Goal: Task Accomplishment & Management: Complete application form

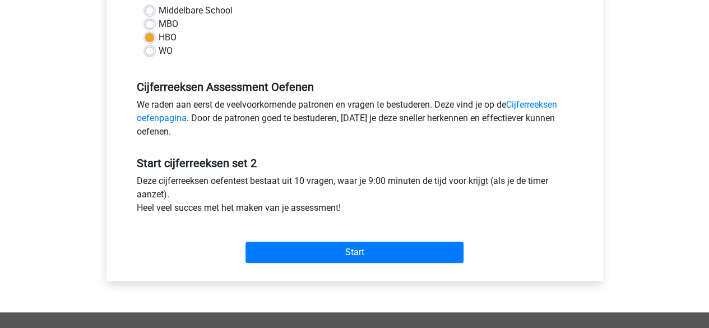
scroll to position [280, 0]
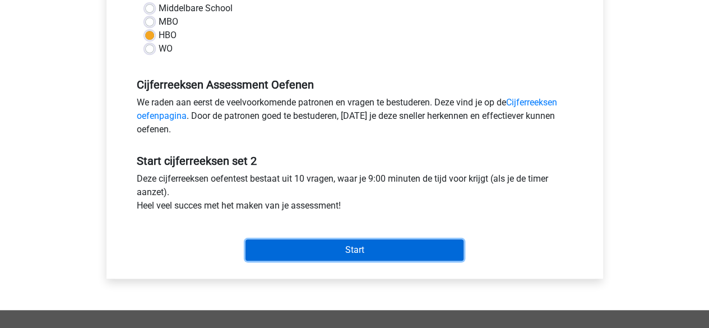
click at [344, 246] on input "Start" at bounding box center [355, 249] width 218 height 21
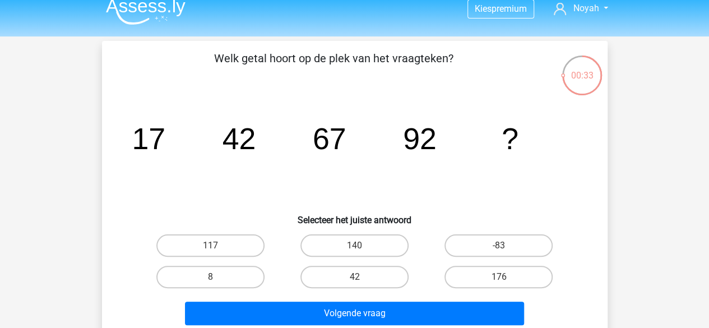
scroll to position [11, 0]
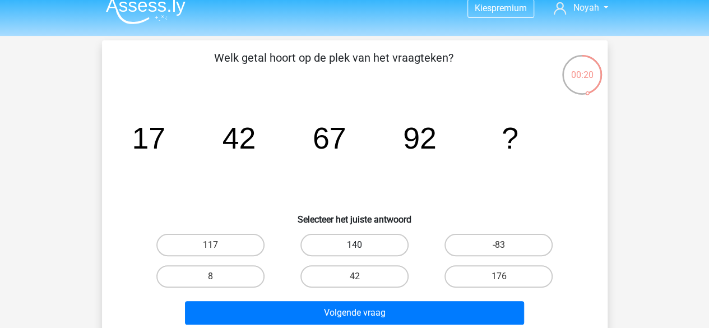
click at [352, 249] on label "140" at bounding box center [355, 245] width 108 height 22
click at [354, 249] on input "140" at bounding box center [357, 248] width 7 height 7
radio input "true"
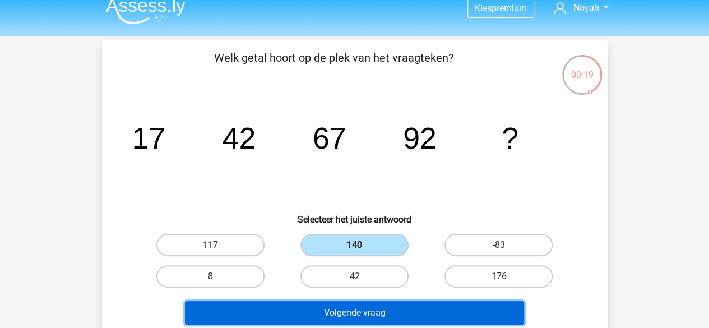
click at [390, 317] on button "Volgende vraag" at bounding box center [354, 313] width 339 height 24
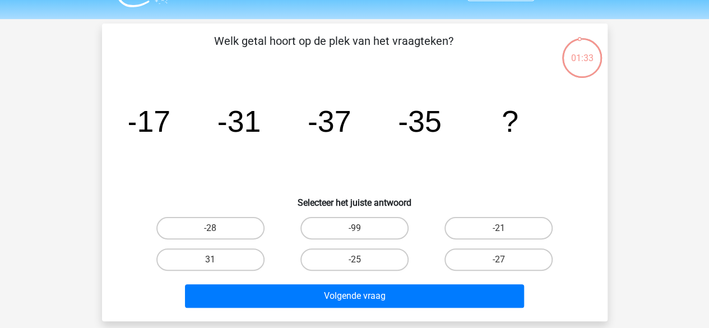
scroll to position [27, 0]
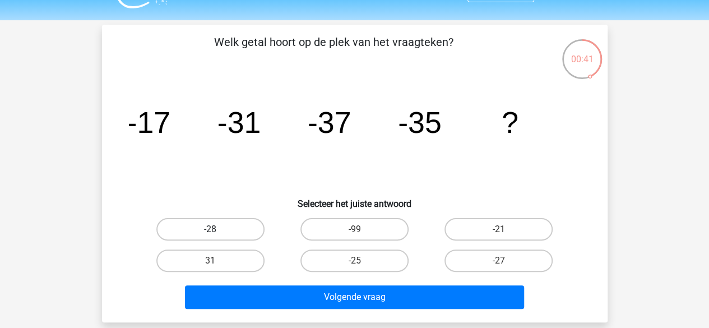
click at [238, 220] on label "-28" at bounding box center [210, 229] width 108 height 22
click at [218, 229] on input "-28" at bounding box center [213, 232] width 7 height 7
radio input "true"
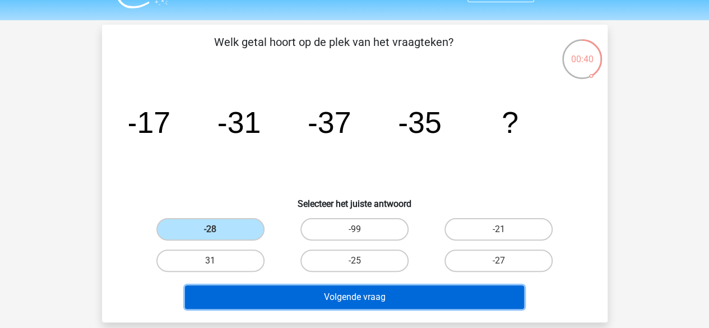
click at [366, 298] on button "Volgende vraag" at bounding box center [354, 297] width 339 height 24
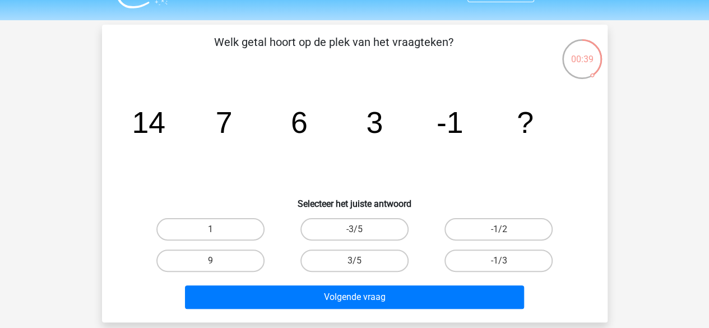
scroll to position [52, 0]
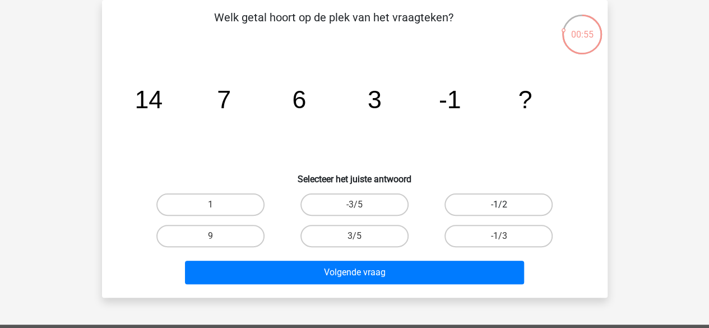
click at [497, 202] on label "-1/2" at bounding box center [499, 204] width 108 height 22
click at [499, 205] on input "-1/2" at bounding box center [502, 208] width 7 height 7
radio input "true"
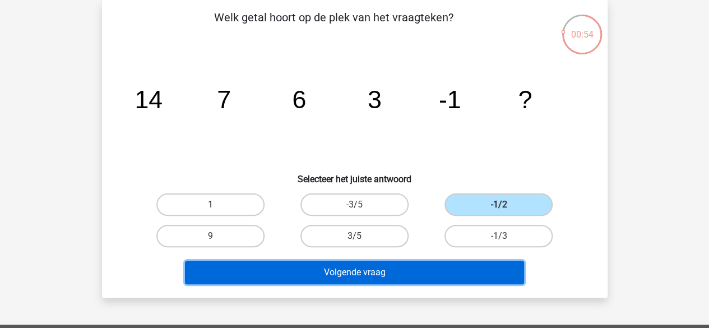
click at [418, 272] on button "Volgende vraag" at bounding box center [354, 273] width 339 height 24
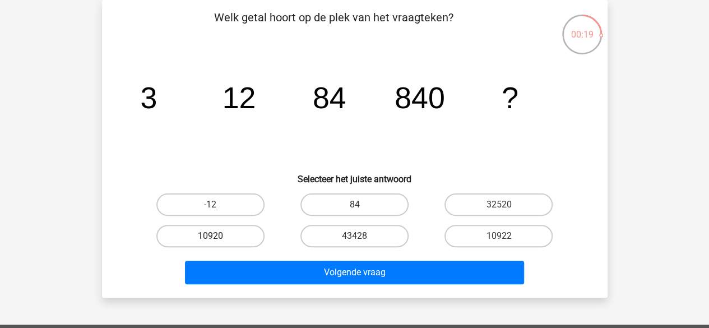
click at [203, 234] on label "10920" at bounding box center [210, 236] width 108 height 22
click at [210, 236] on input "10920" at bounding box center [213, 239] width 7 height 7
radio input "true"
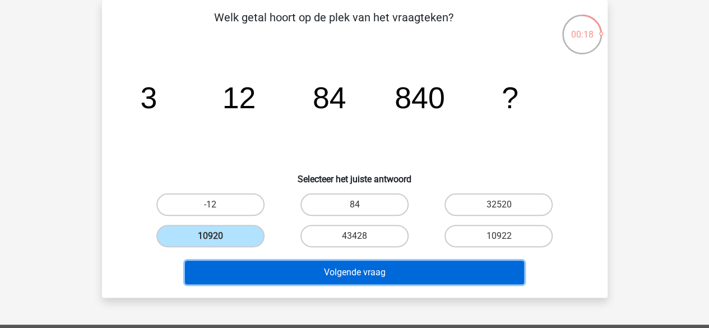
click at [304, 276] on button "Volgende vraag" at bounding box center [354, 273] width 339 height 24
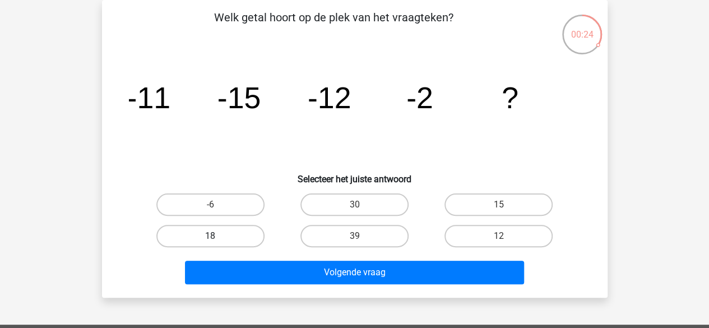
click at [230, 235] on label "18" at bounding box center [210, 236] width 108 height 22
click at [218, 236] on input "18" at bounding box center [213, 239] width 7 height 7
radio input "true"
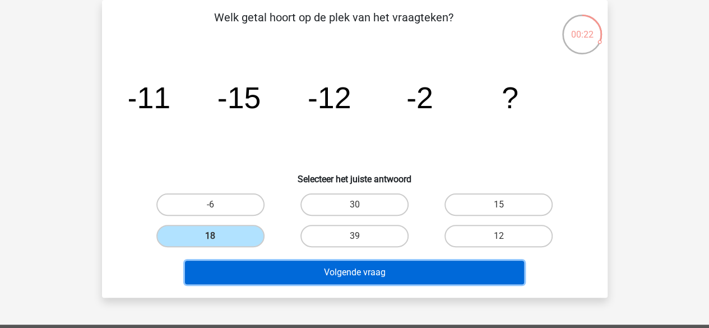
click at [299, 269] on button "Volgende vraag" at bounding box center [354, 273] width 339 height 24
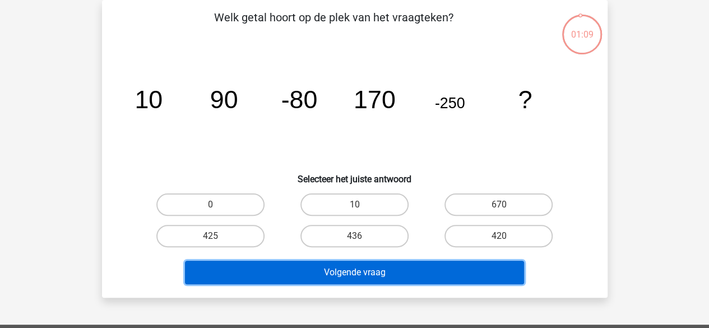
click at [331, 274] on button "Volgende vraag" at bounding box center [354, 273] width 339 height 24
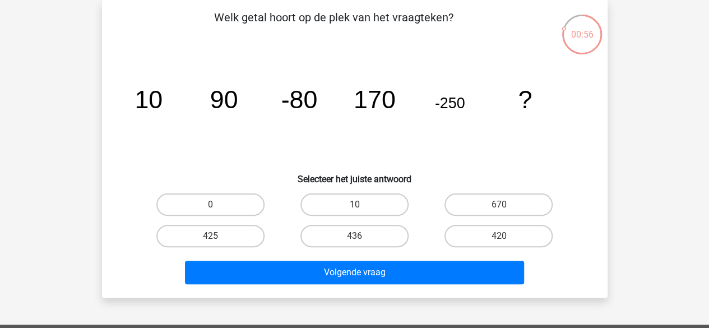
click at [446, 154] on icon "image/svg+xml 10 90 -80 170 -250 ?" at bounding box center [355, 108] width 452 height 113
click at [223, 234] on label "425" at bounding box center [210, 236] width 108 height 22
click at [218, 236] on input "425" at bounding box center [213, 239] width 7 height 7
radio input "true"
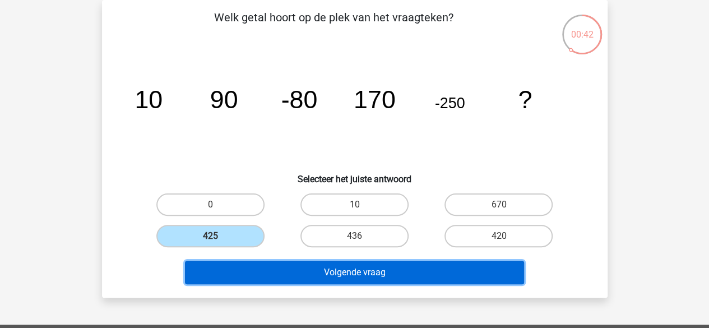
click at [271, 264] on button "Volgende vraag" at bounding box center [354, 273] width 339 height 24
